Goal: Use online tool/utility: Utilize a website feature to perform a specific function

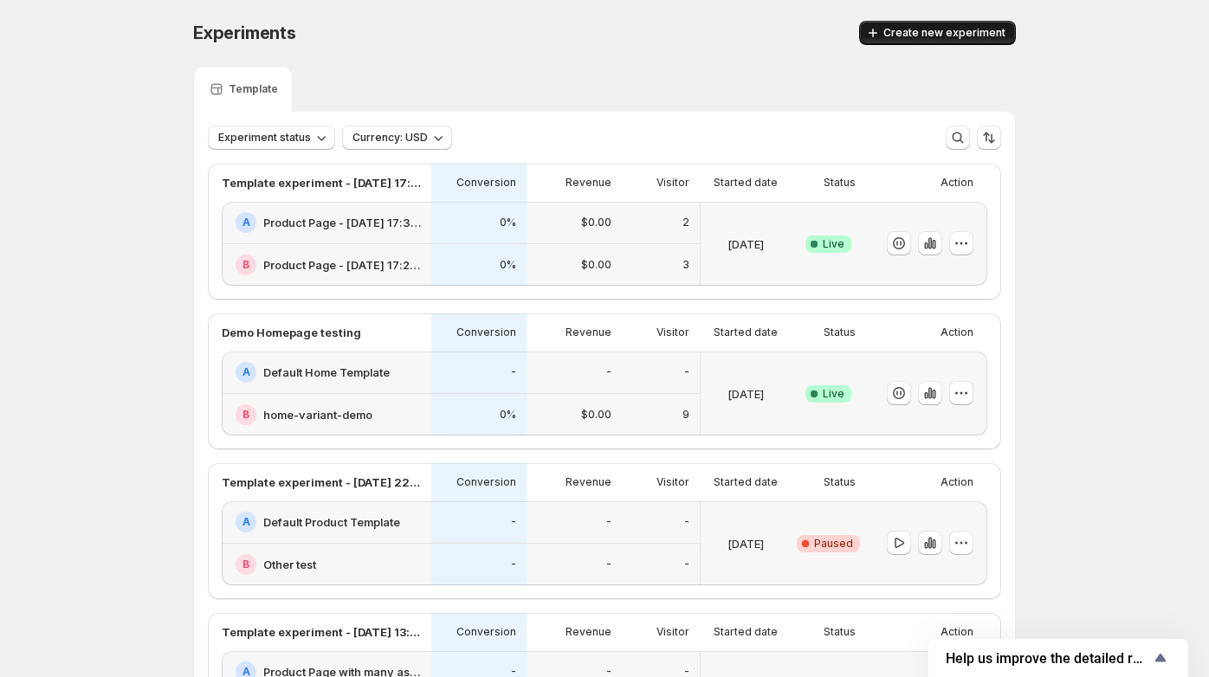
click at [930, 37] on span "Create new experiment" at bounding box center [944, 33] width 122 height 14
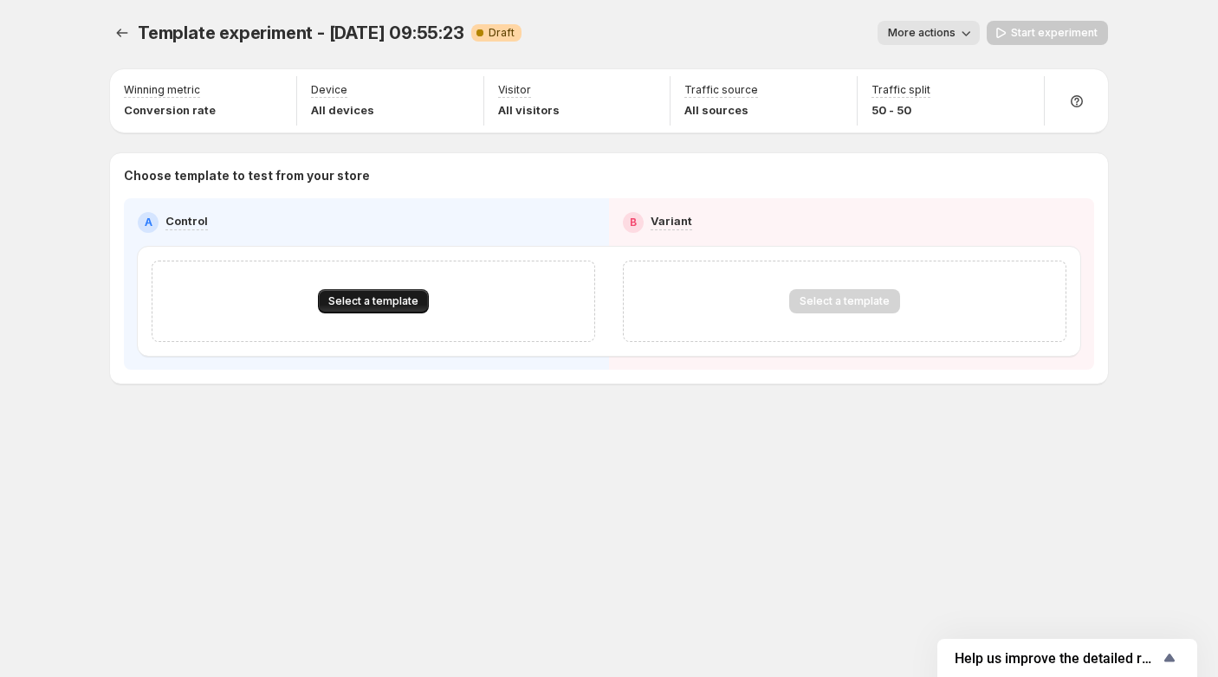
click at [356, 300] on span "Select a template" at bounding box center [373, 301] width 90 height 14
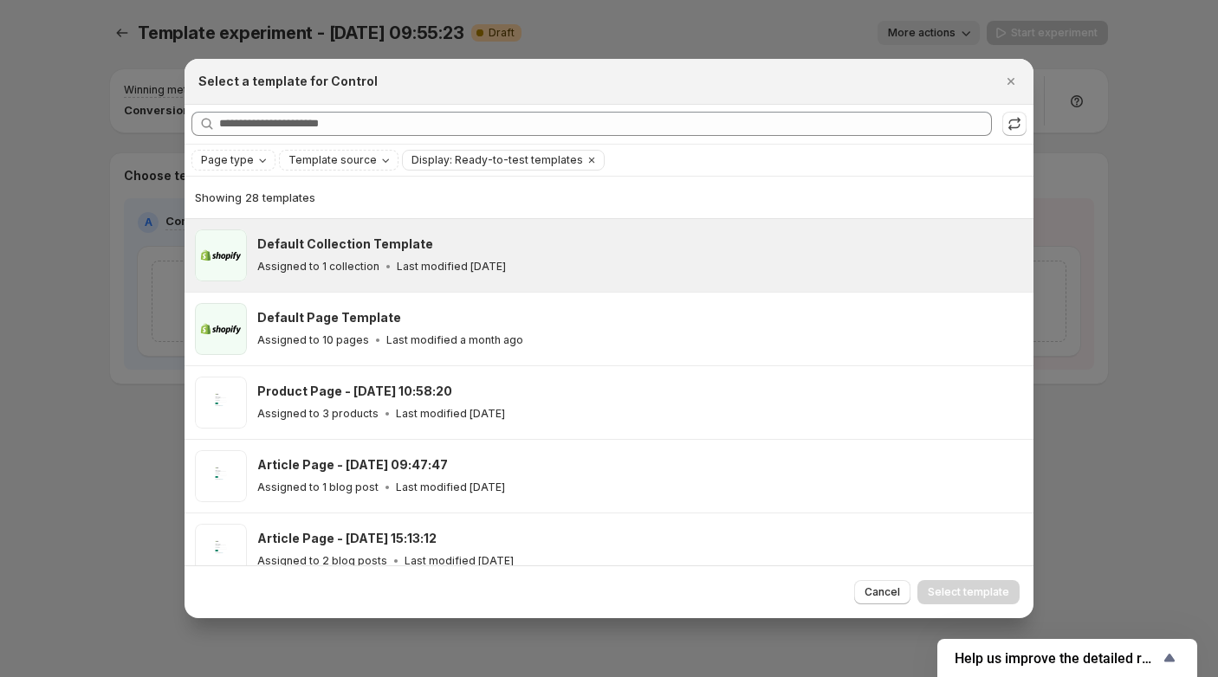
click at [318, 260] on p "Assigned to 1 collection" at bounding box center [318, 267] width 122 height 14
click at [976, 586] on span "Select template" at bounding box center [968, 593] width 81 height 14
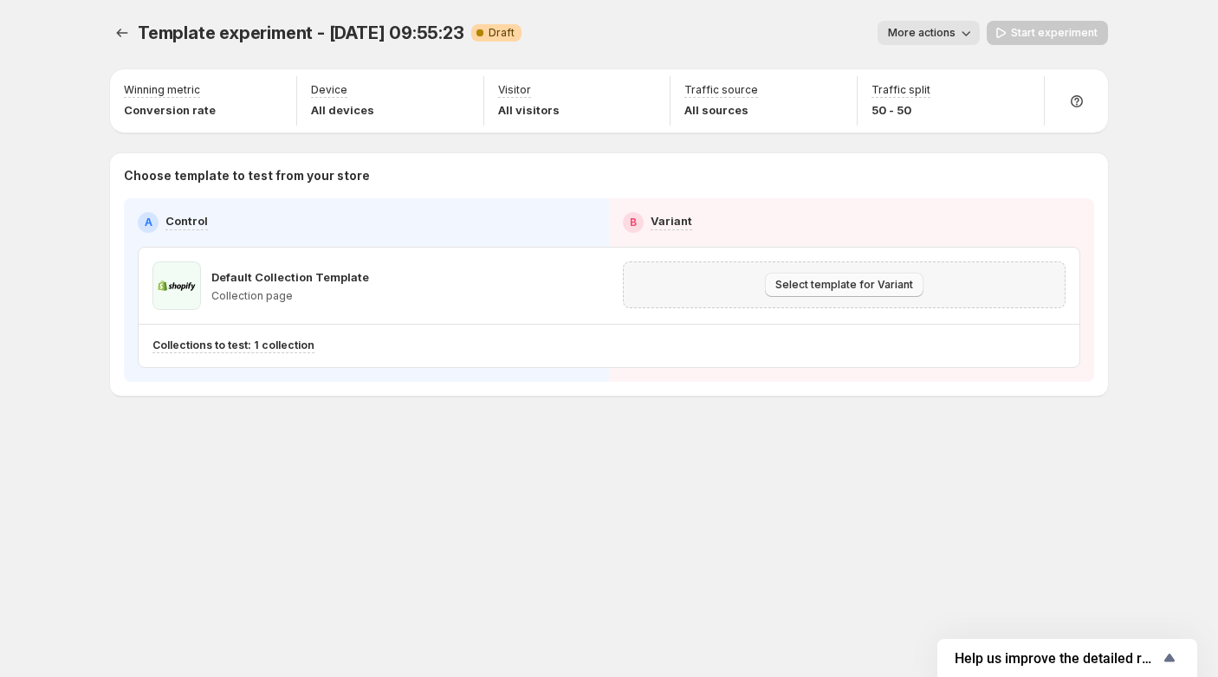
click at [851, 283] on span "Select template for Variant" at bounding box center [844, 285] width 138 height 14
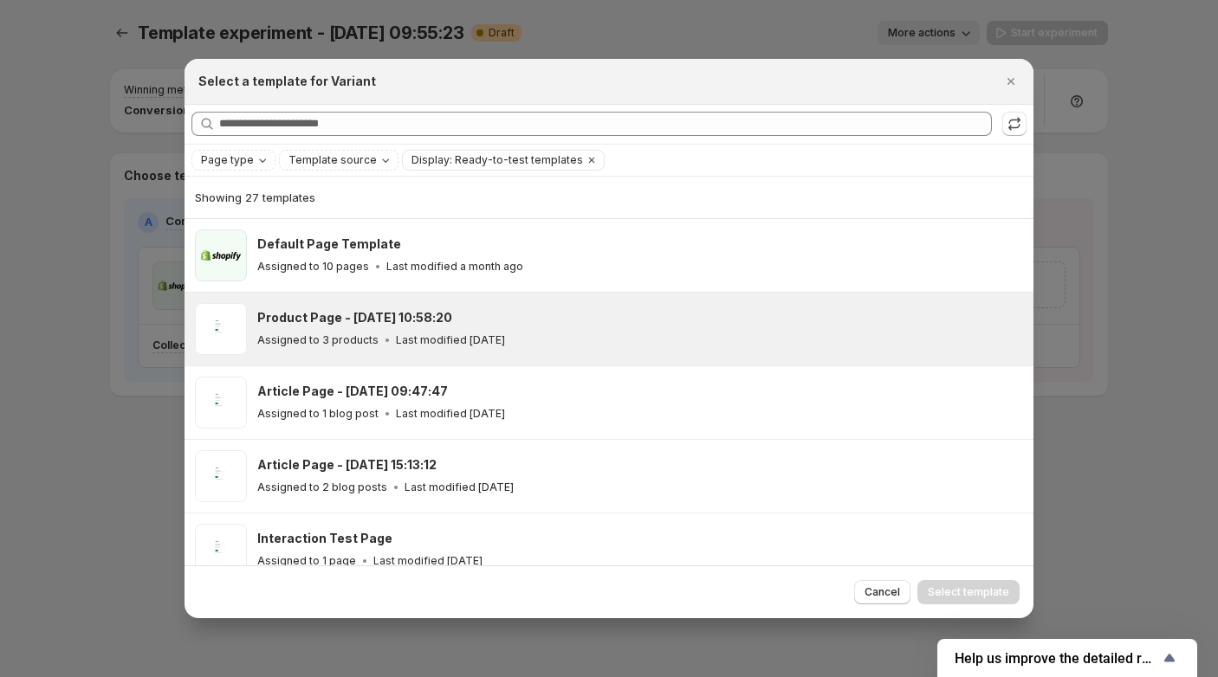
click at [404, 357] on div "Product Page - [DATE] 10:58:20 Assigned to 3 products Last modified [DATE]" at bounding box center [608, 329] width 849 height 73
click at [988, 598] on span "Select template" at bounding box center [968, 593] width 81 height 14
